Goal: Find specific page/section: Find specific page/section

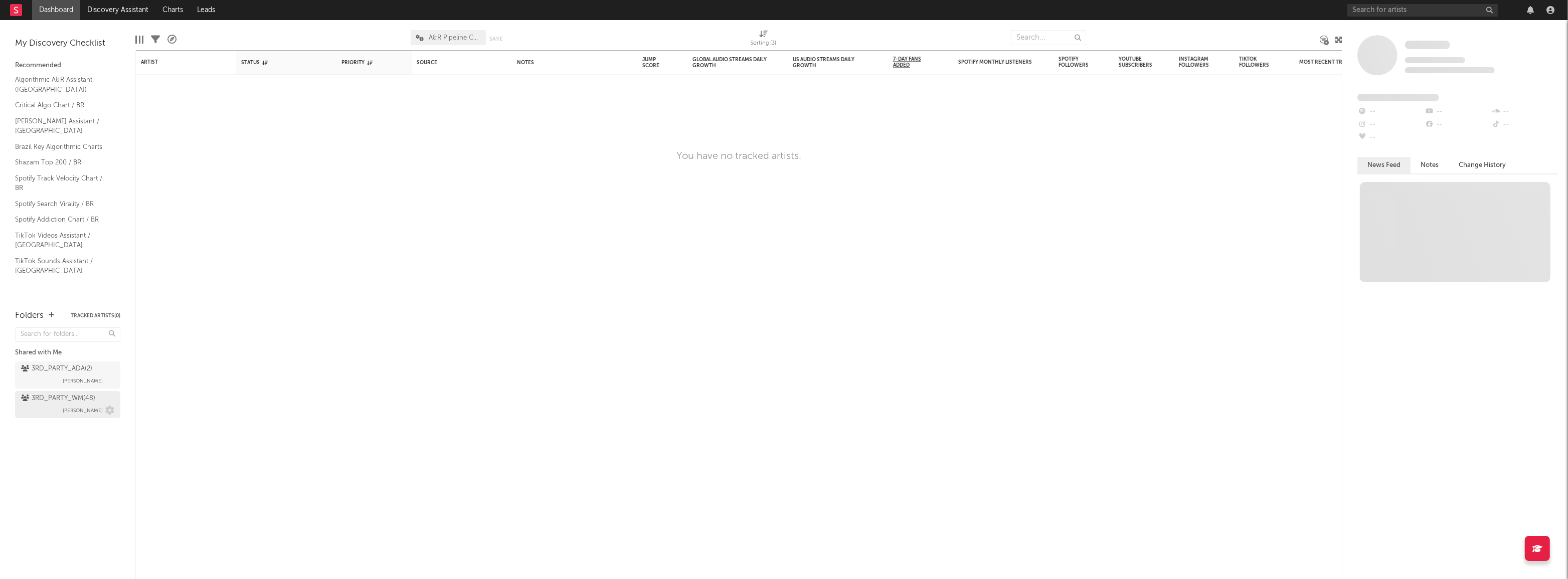
click at [56, 404] on div "3RD_PARTY_WM ( 48 ) [PERSON_NAME]" at bounding box center [68, 404] width 93 height 24
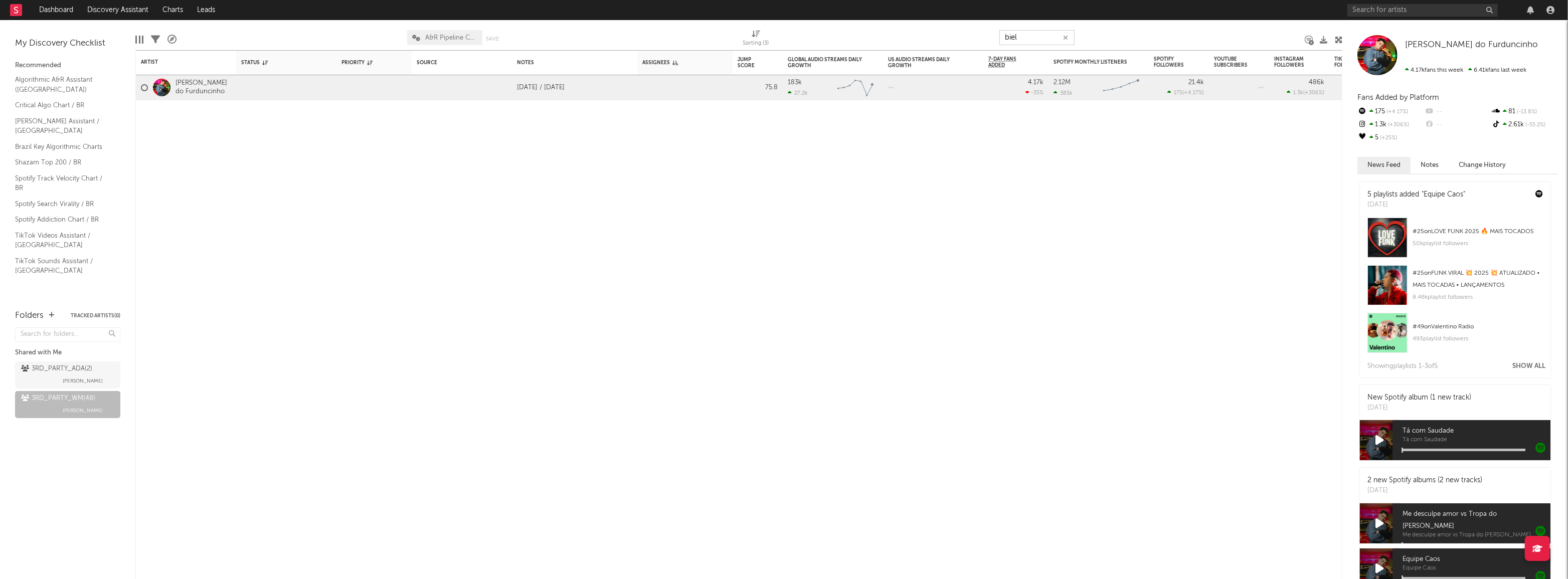
type input "biel"
